Goal: Check status: Check status

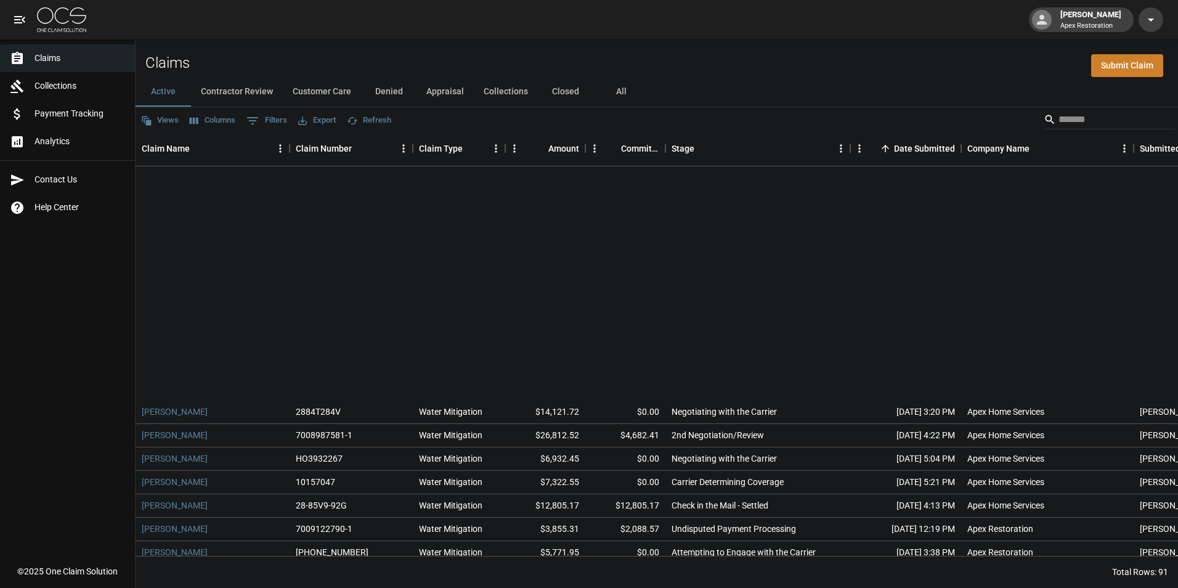
scroll to position [285, 0]
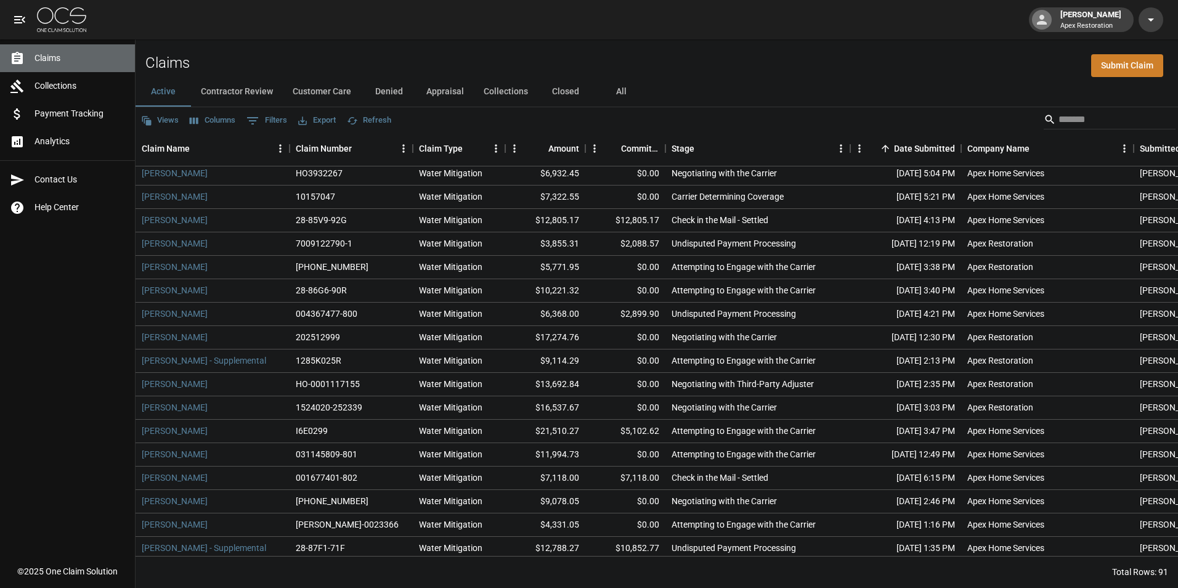
click at [55, 62] on span "Claims" at bounding box center [80, 58] width 91 height 13
click at [21, 18] on icon "open drawer" at bounding box center [19, 19] width 15 height 15
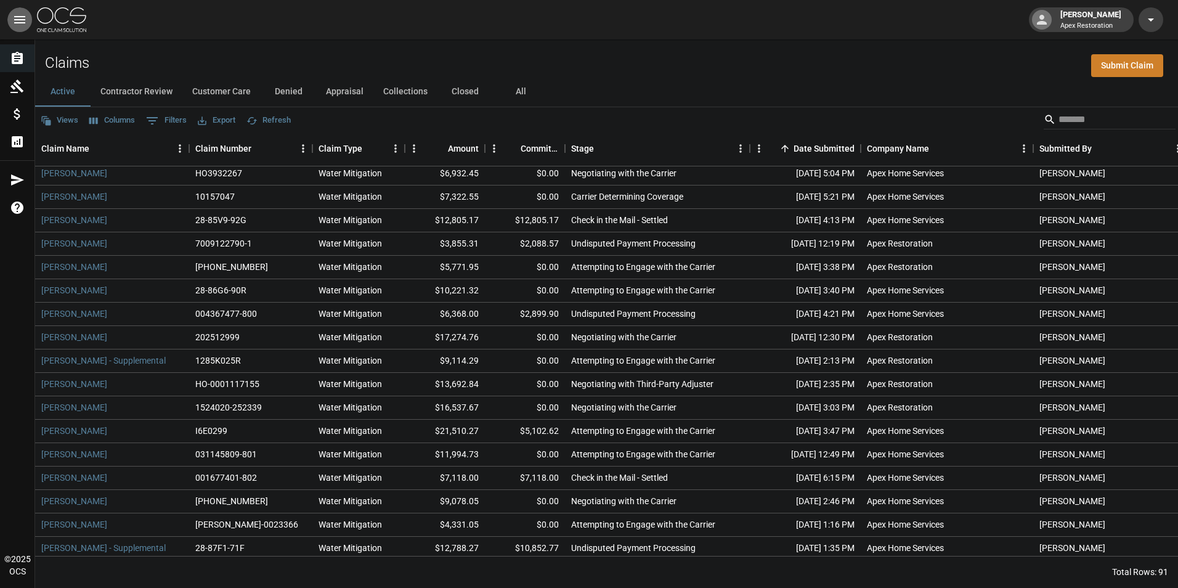
click at [22, 15] on icon "open drawer" at bounding box center [19, 19] width 15 height 15
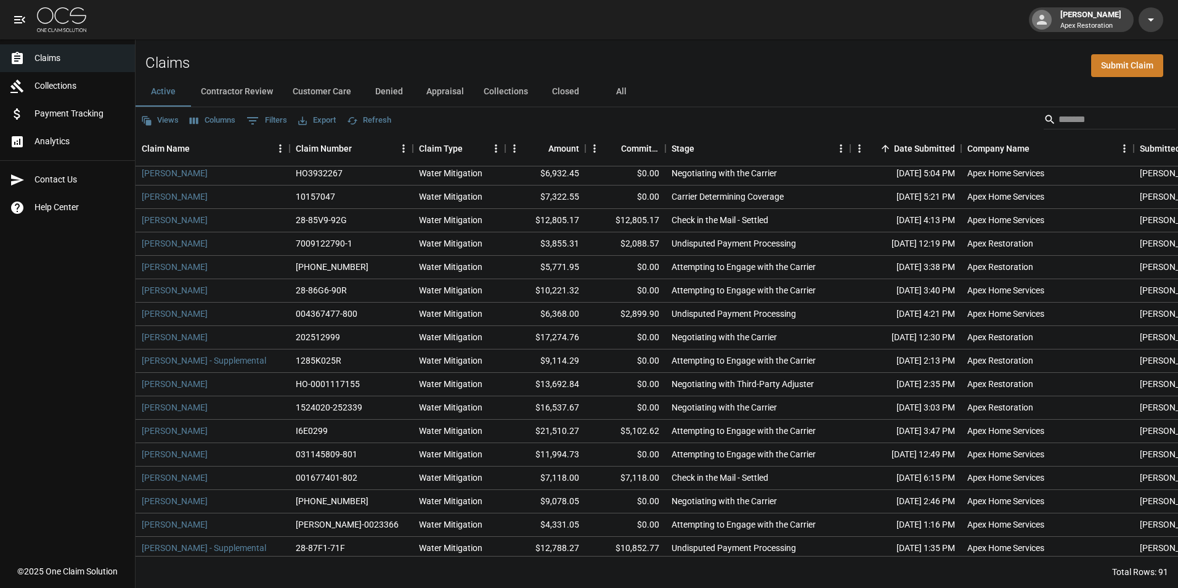
click at [604, 94] on button "All" at bounding box center [621, 92] width 55 height 30
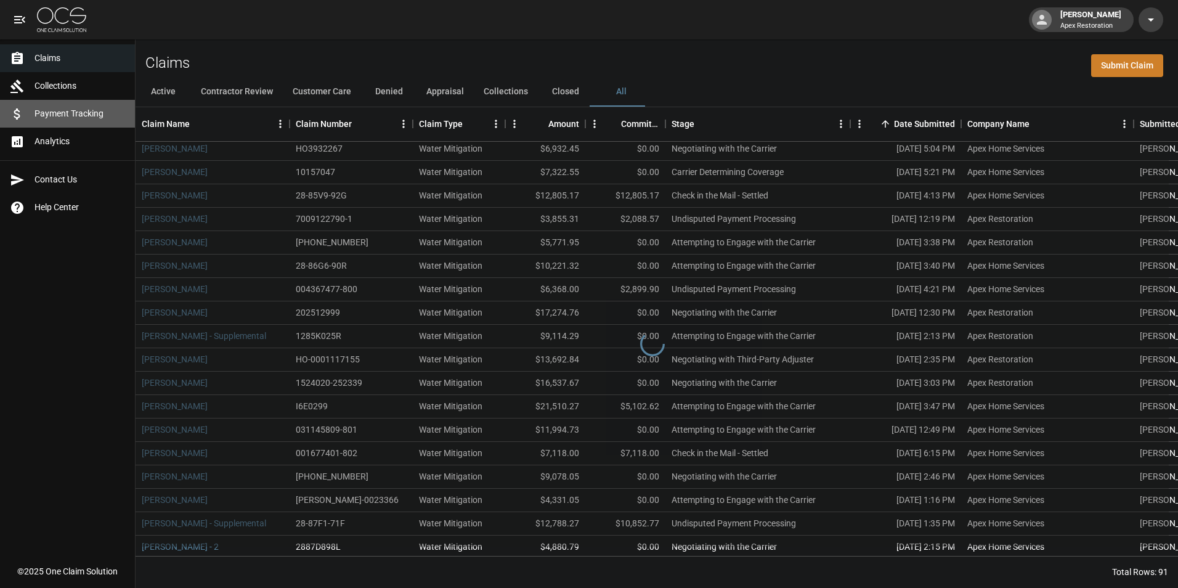
click at [86, 115] on span "Payment Tracking" at bounding box center [80, 113] width 91 height 13
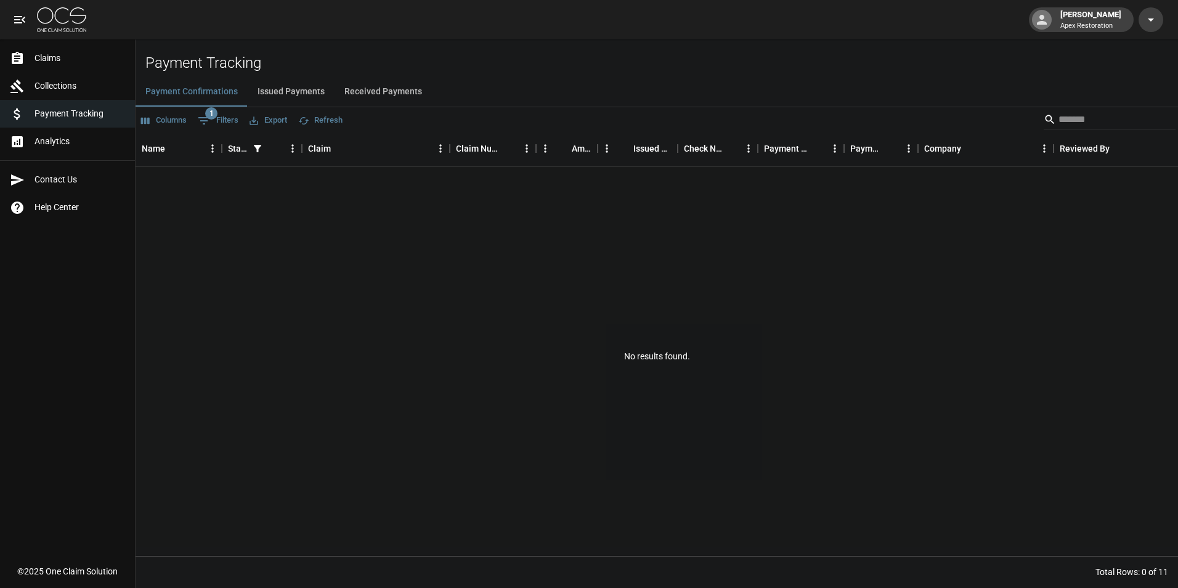
click at [38, 54] on span "Claims" at bounding box center [80, 58] width 91 height 13
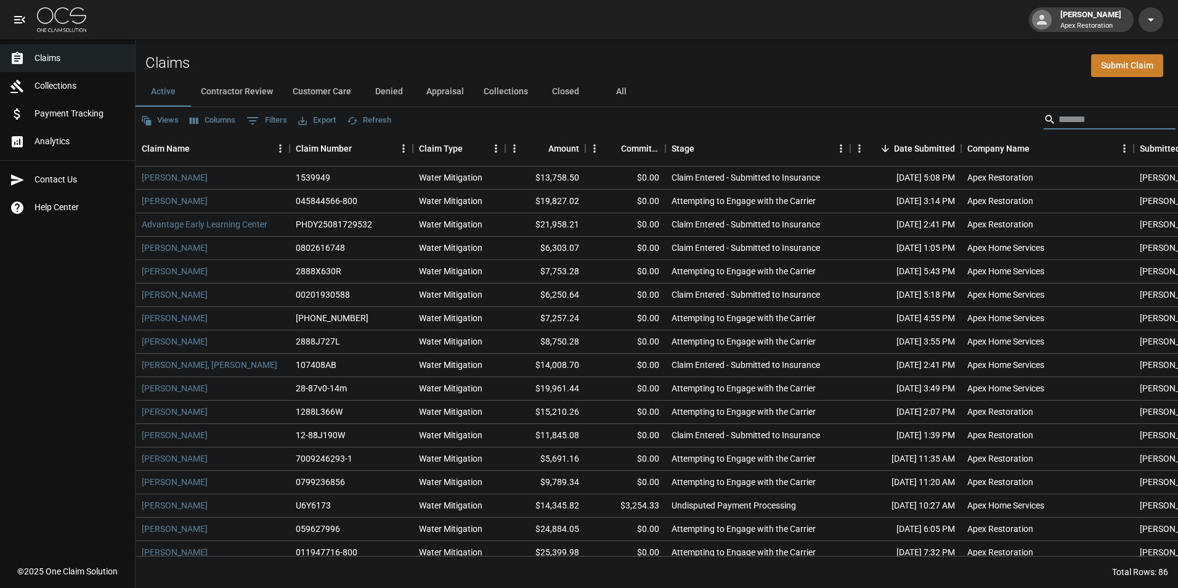
click at [1062, 119] on input "Search" at bounding box center [1108, 120] width 99 height 20
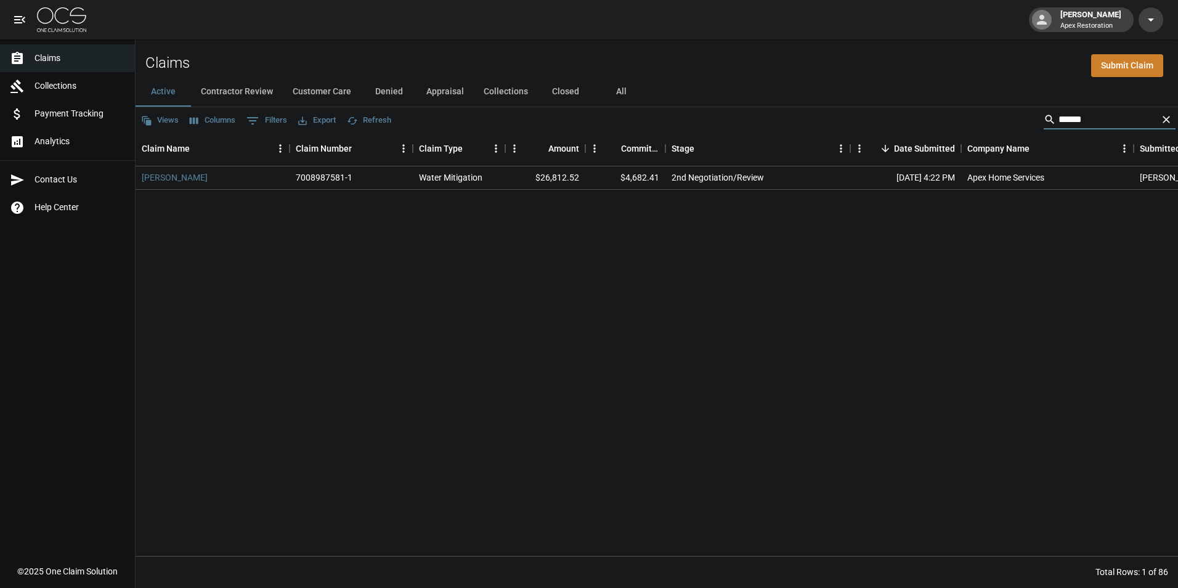
type input "******"
click at [448, 177] on div "Water Mitigation" at bounding box center [450, 177] width 63 height 12
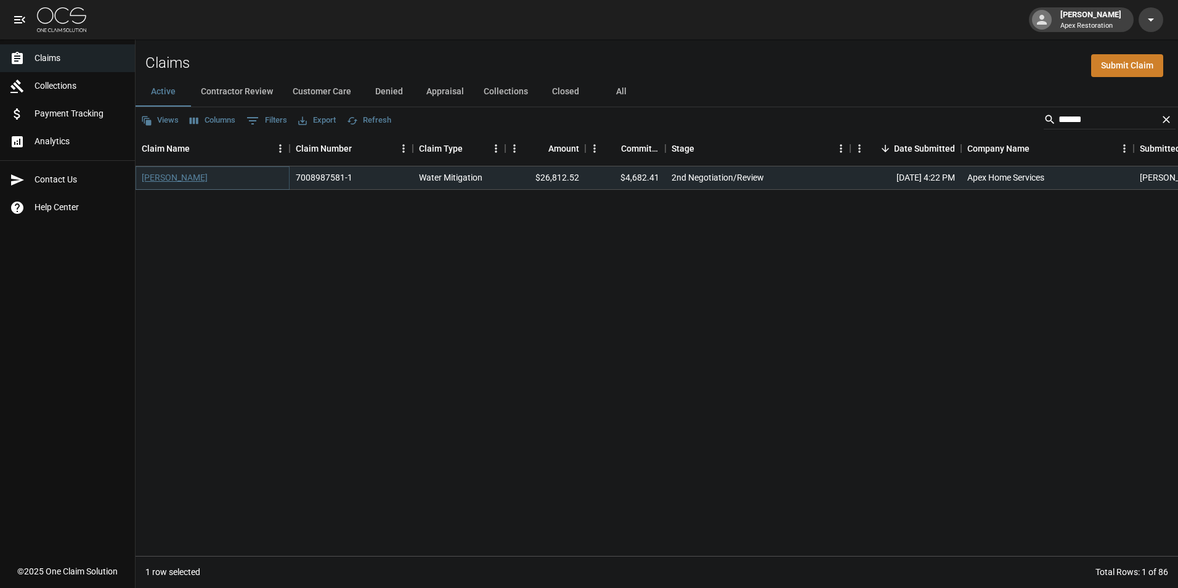
click at [176, 174] on link "[PERSON_NAME]" at bounding box center [175, 177] width 66 height 12
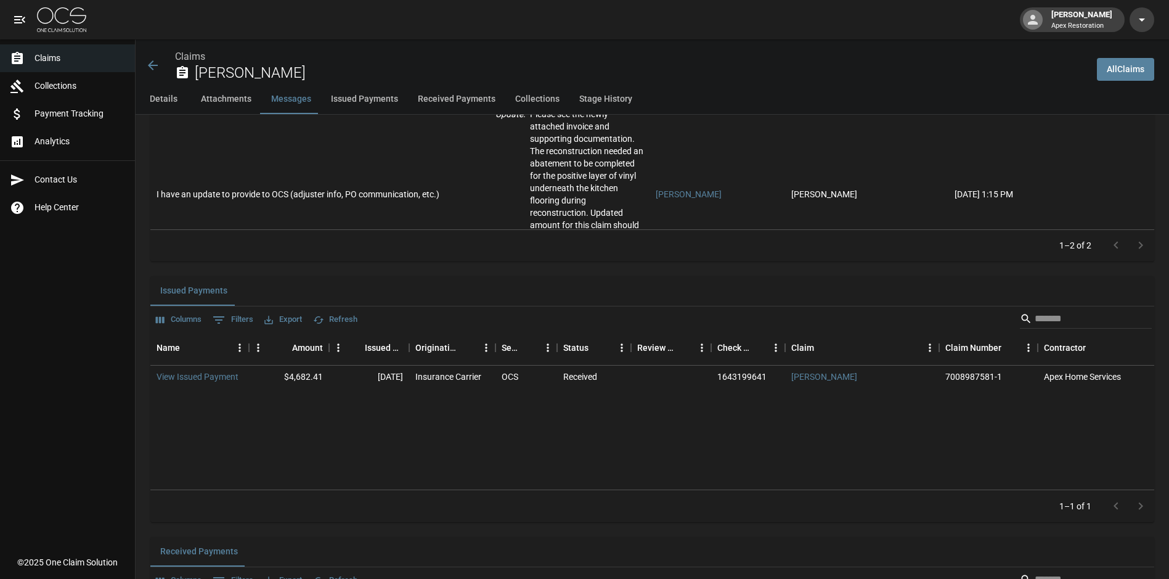
scroll to position [1479, 0]
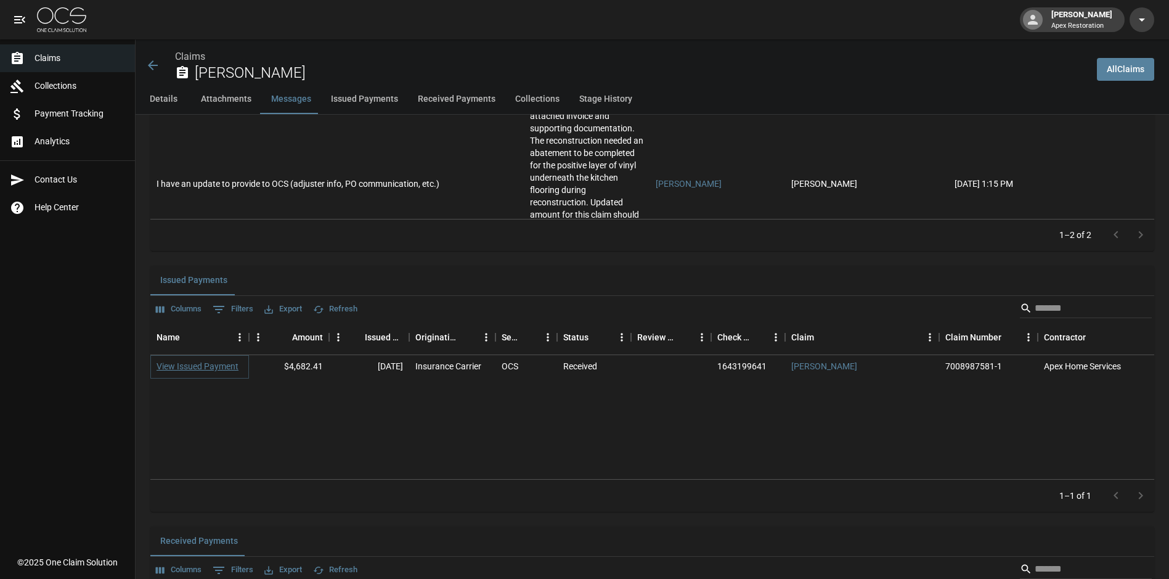
click at [200, 365] on link "View Issued Payment" at bounding box center [198, 366] width 82 height 12
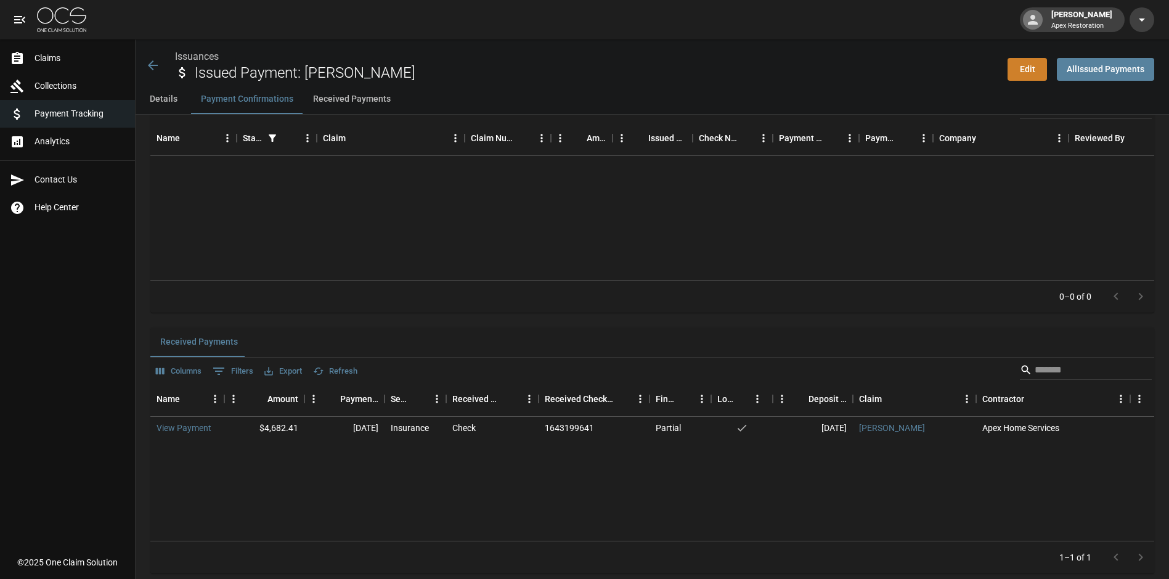
scroll to position [579, 0]
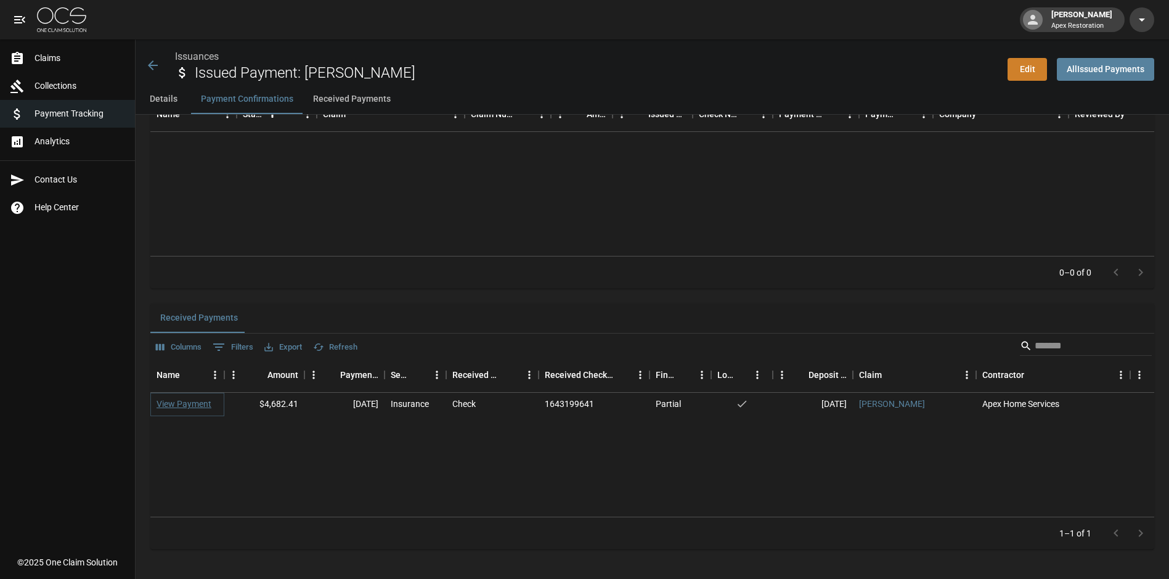
click at [181, 409] on link "View Payment" at bounding box center [184, 404] width 55 height 12
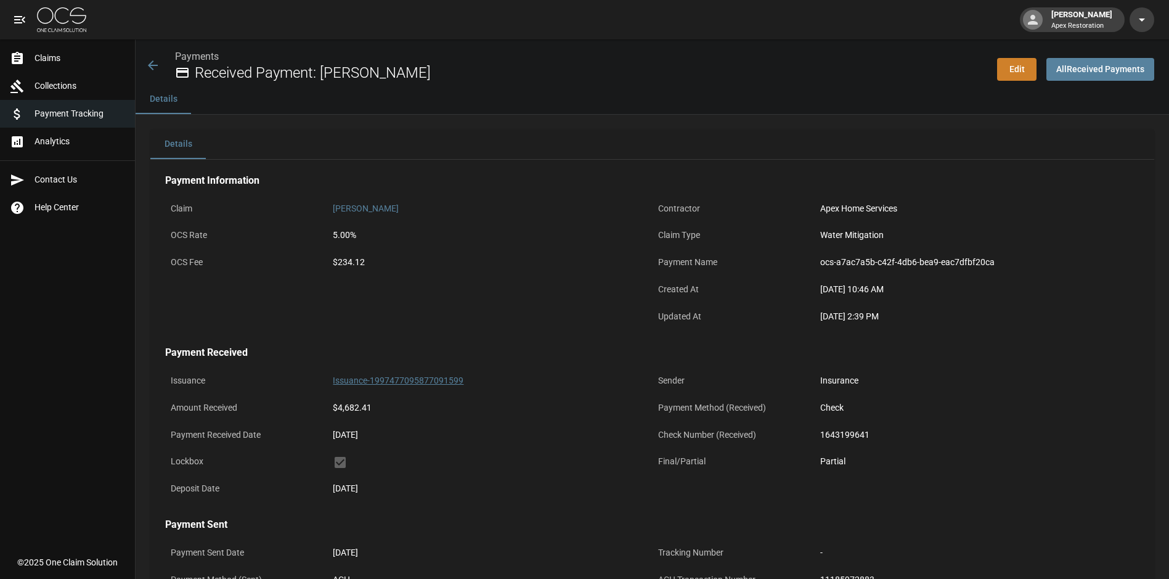
click at [403, 380] on link "Issuance-1997477095877091599" at bounding box center [398, 380] width 131 height 10
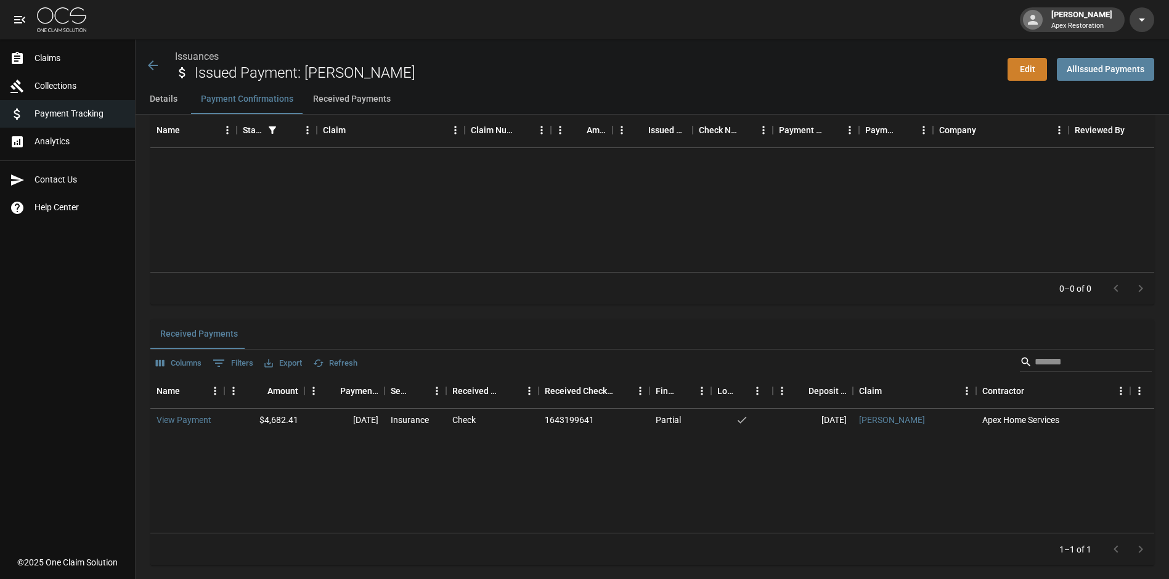
scroll to position [579, 0]
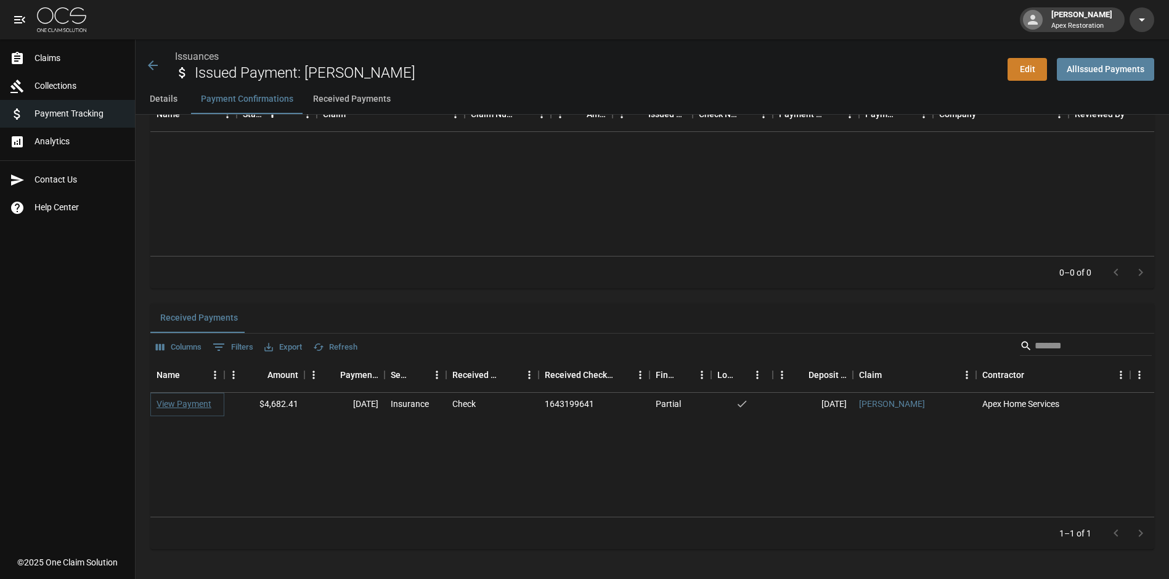
click at [183, 402] on link "View Payment" at bounding box center [184, 404] width 55 height 12
